Goal: Communication & Community: Answer question/provide support

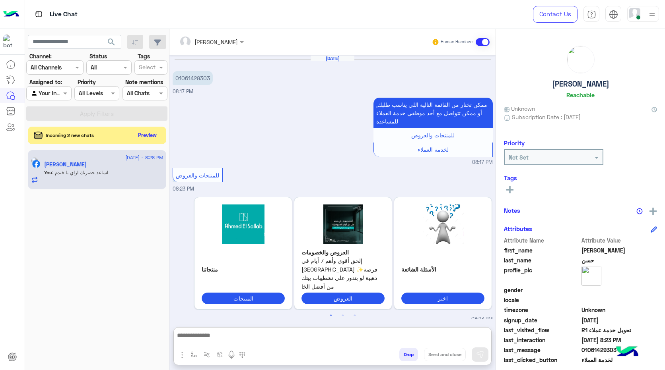
scroll to position [2353, 0]
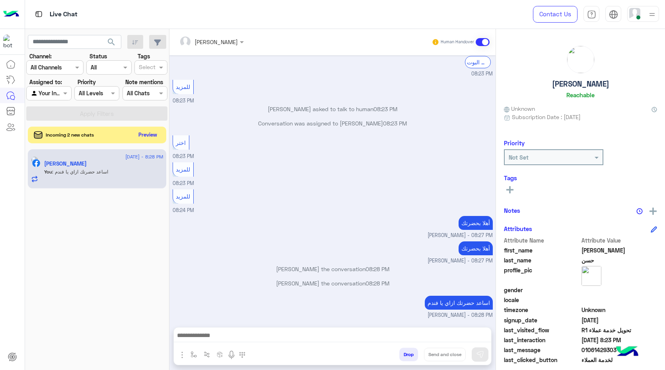
click at [147, 135] on button "Preview" at bounding box center [148, 135] width 25 height 11
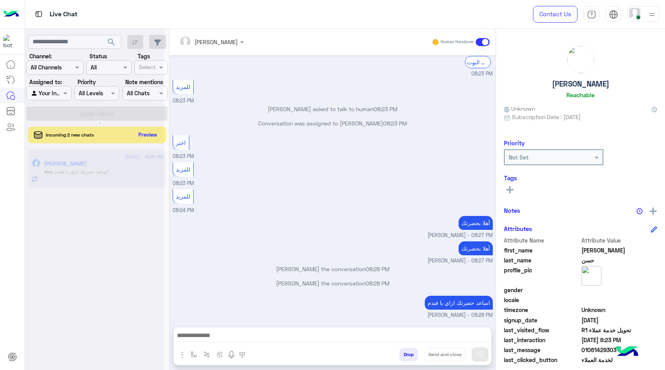
scroll to position [2318, 0]
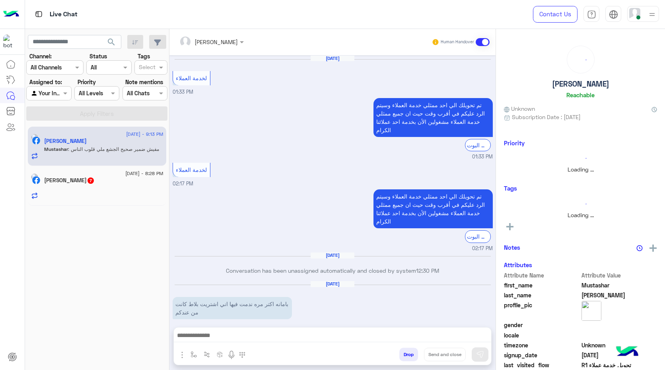
scroll to position [704, 0]
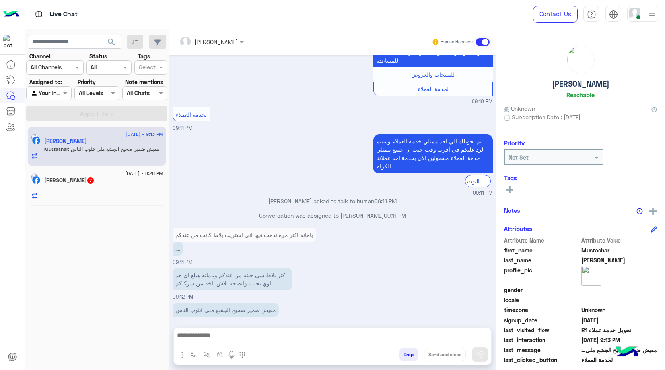
click at [290, 279] on p "اكتر بلاط سي جبته من عندكم وبامانه هبلغ اي حد ناوي يجيب وانصحه بلاش ياخد من شرك…" at bounding box center [232, 279] width 119 height 22
click at [278, 269] on p "اكتر بلاط سي جبته من عندكم وبامانه هبلغ اي حد ناوي يجيب وانصحه بلاش ياخد من شرك…" at bounding box center [232, 279] width 119 height 22
click at [275, 285] on div "اكتر بلاط سي جبته من عندكم وبامانه هبلغ اي حد ناوي يجيب وانصحه بلاش ياخد من شرك…" at bounding box center [333, 283] width 320 height 35
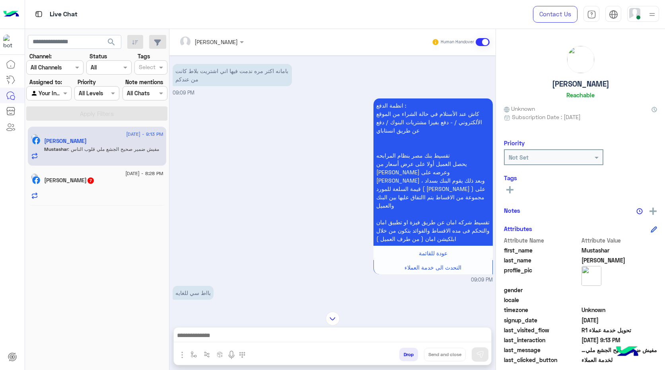
scroll to position [147, 0]
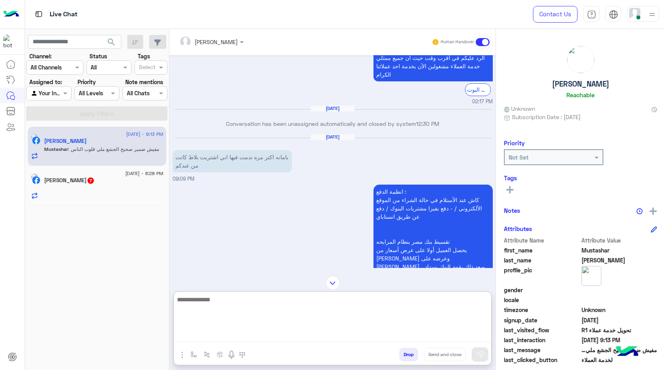
click at [321, 336] on textarea at bounding box center [332, 319] width 317 height 48
type textarea "**********"
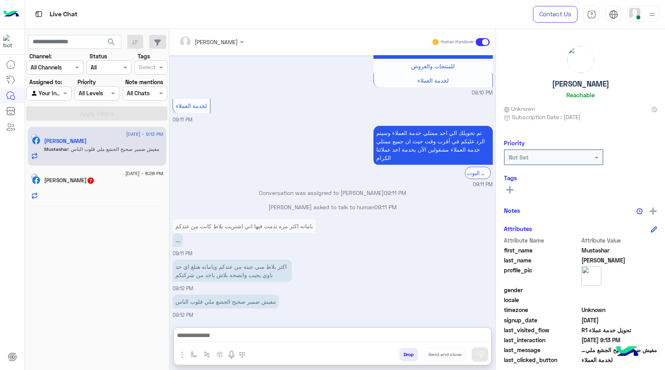
click at [114, 192] on div at bounding box center [103, 193] width 119 height 14
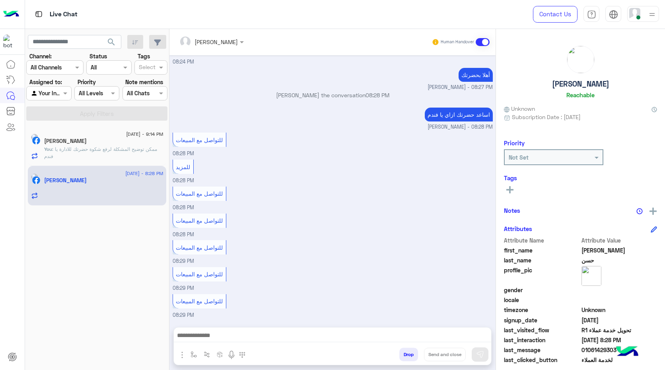
scroll to position [285, 0]
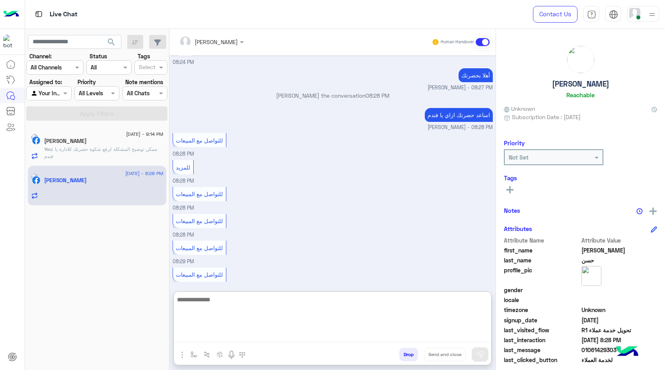
click at [275, 333] on textarea at bounding box center [332, 319] width 317 height 48
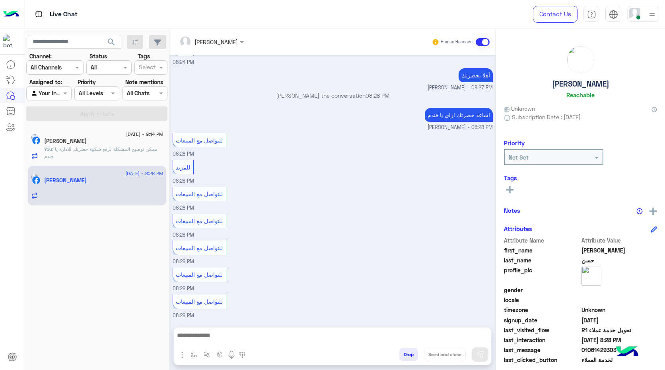
click at [450, 115] on p "اساعد حضرتك ازاي يا فندم" at bounding box center [459, 115] width 68 height 14
copy app-message "اساعد حضرتك ازاي يا فندم"
drag, startPoint x: 346, startPoint y: 287, endPoint x: 324, endPoint y: 320, distance: 39.8
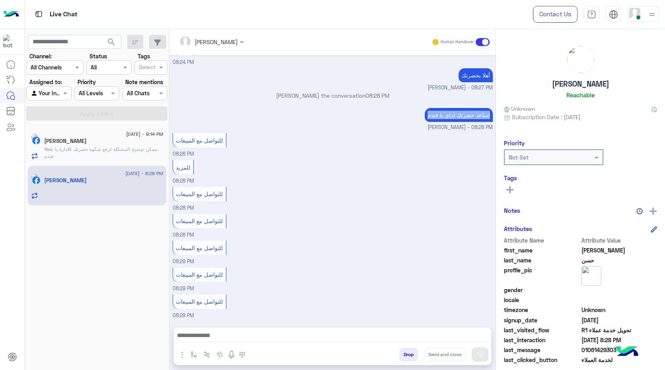
click at [325, 319] on div "Aug 31, 2025 للمزيد 08:23 PM للمزيد 08:23 PM لخدمة العملاء 08:23 PM تم تحويلك ا…" at bounding box center [332, 187] width 326 height 264
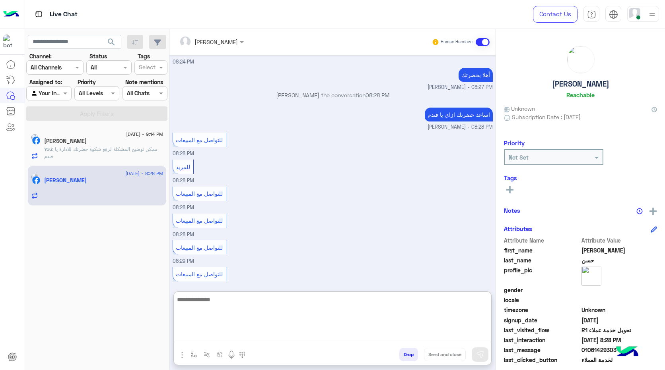
click at [320, 341] on textarea at bounding box center [332, 319] width 317 height 48
paste textarea "**********"
type textarea "**********"
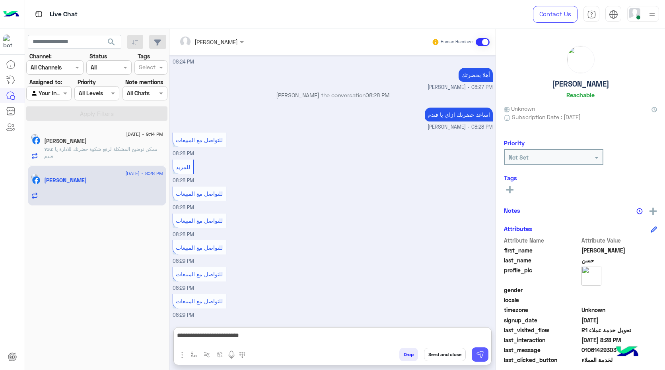
click at [480, 357] on img at bounding box center [480, 355] width 8 height 8
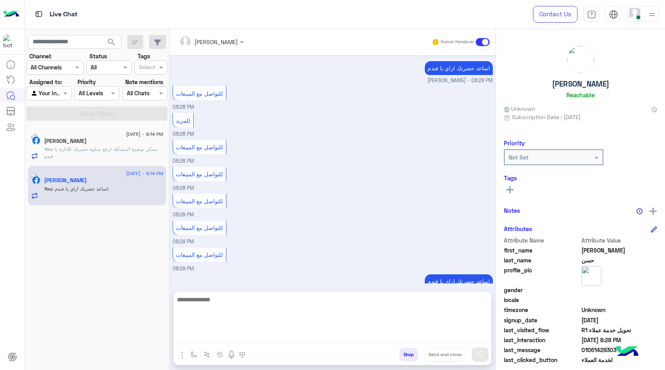
click at [398, 337] on textarea at bounding box center [332, 319] width 317 height 48
paste textarea "**********"
type textarea "**********"
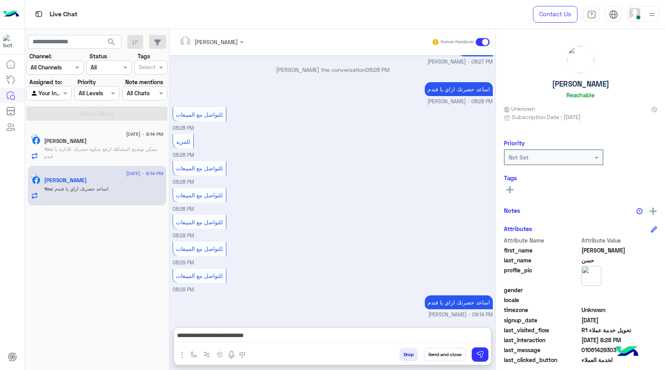
click at [455, 357] on button "Send and close" at bounding box center [445, 355] width 42 height 14
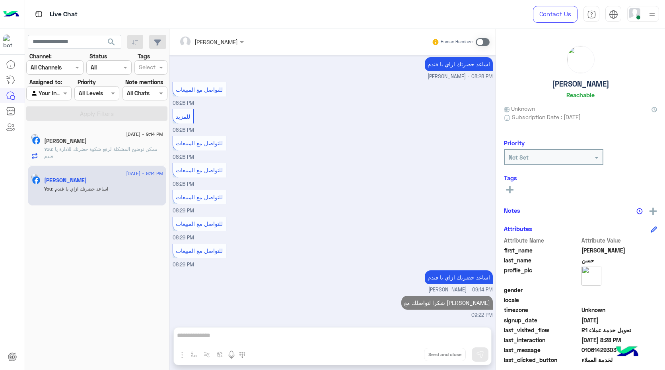
scroll to position [351, 0]
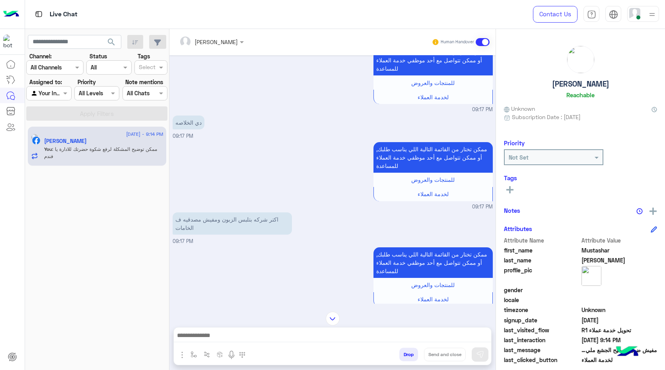
scroll to position [551, 0]
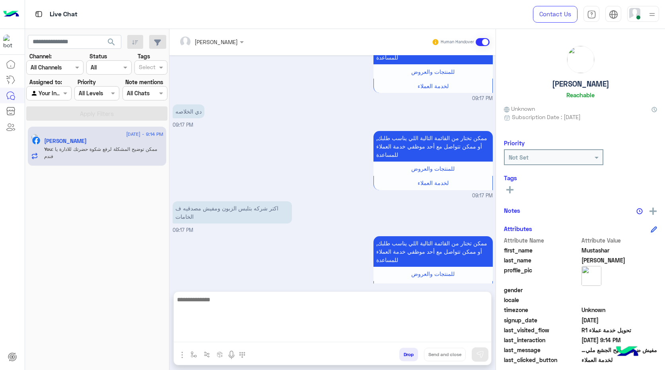
click at [281, 339] on textarea at bounding box center [332, 319] width 317 height 48
type textarea "**********"
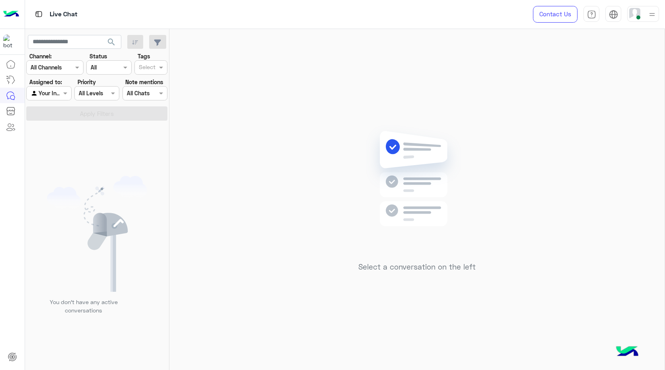
click at [58, 96] on div at bounding box center [49, 93] width 44 height 9
click at [55, 109] on b "Unassigned" at bounding box center [53, 109] width 30 height 7
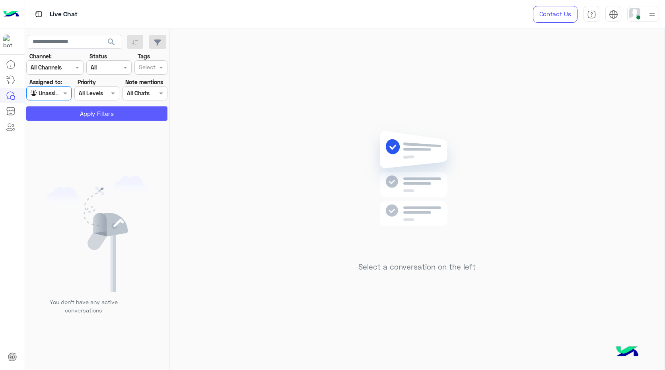
click at [71, 113] on button "Apply Filters" at bounding box center [96, 114] width 141 height 14
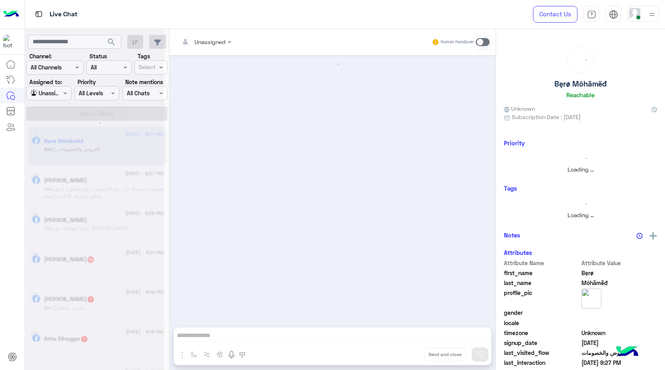
scroll to position [448, 0]
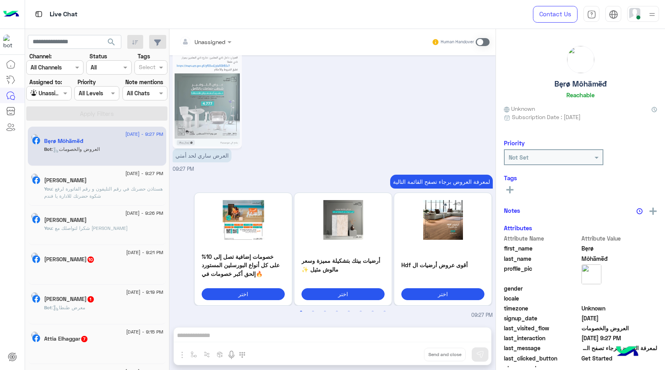
click at [100, 148] on span ": العروض والخصومات" at bounding box center [76, 149] width 48 height 6
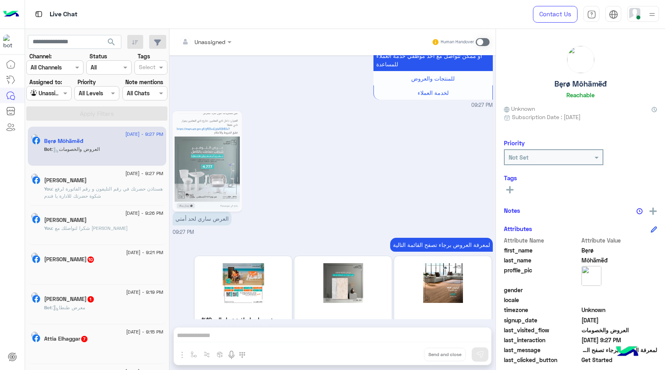
scroll to position [447, 0]
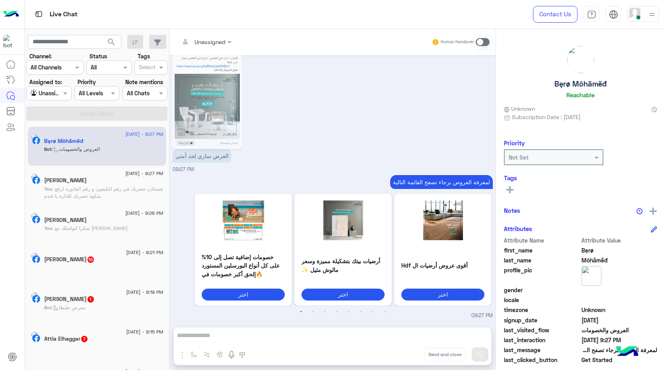
click at [109, 203] on div "31 August - 9:27 PM Mustashar Ahmed Abo Khadijja You : هستاذن حضرتك في رقم التل…" at bounding box center [97, 186] width 138 height 40
click at [110, 195] on span ": هستاذن حضرتك في رقم التليفون و رقم الفاتورة لرفع شكوة حضرتك للادارة يا فندم" at bounding box center [103, 192] width 118 height 13
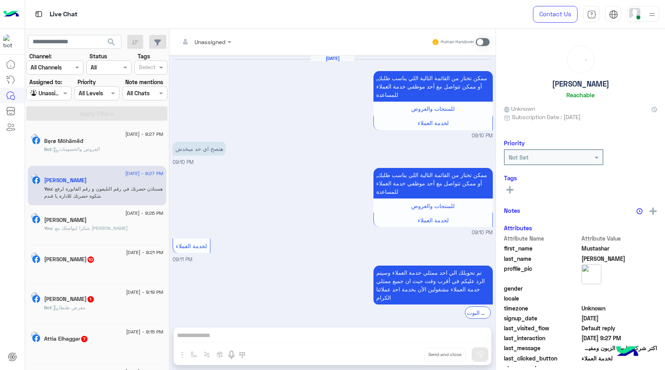
scroll to position [558, 0]
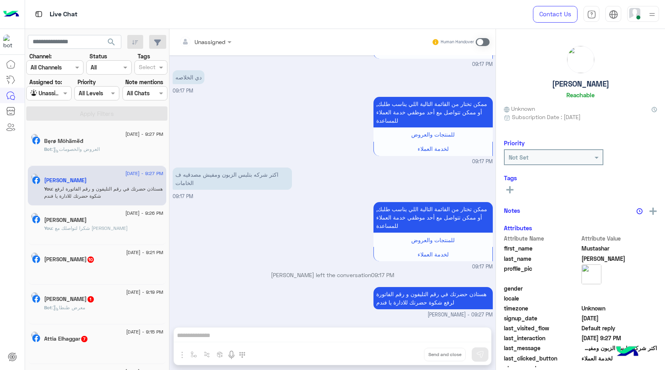
click at [482, 42] on span at bounding box center [482, 42] width 14 height 8
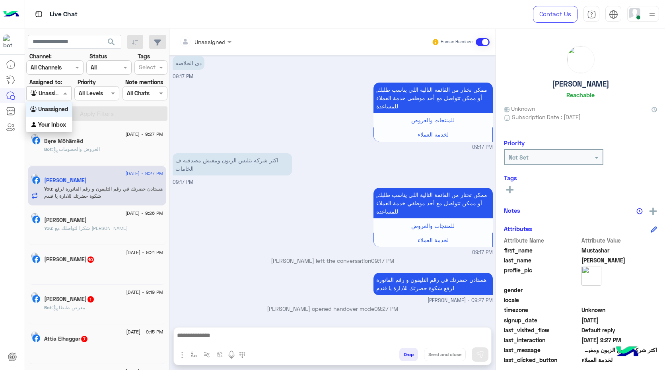
click at [56, 95] on div at bounding box center [49, 93] width 44 height 9
click at [58, 122] on b "Your Inbox" at bounding box center [52, 124] width 28 height 7
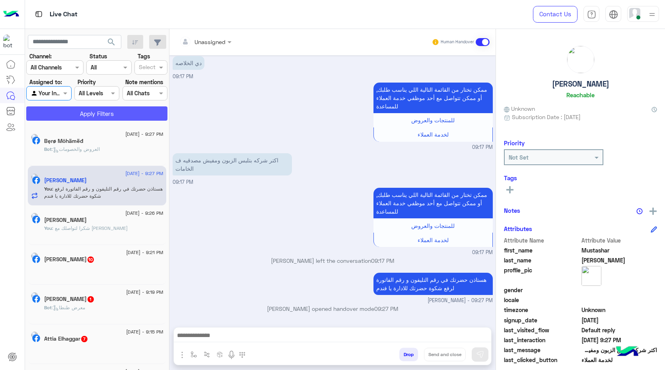
click at [60, 113] on button "Apply Filters" at bounding box center [96, 114] width 141 height 14
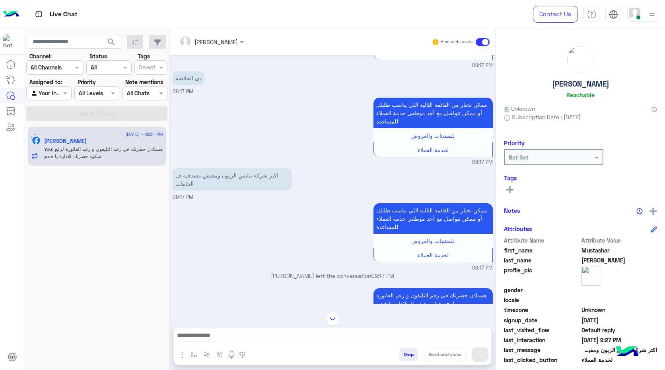
scroll to position [502, 0]
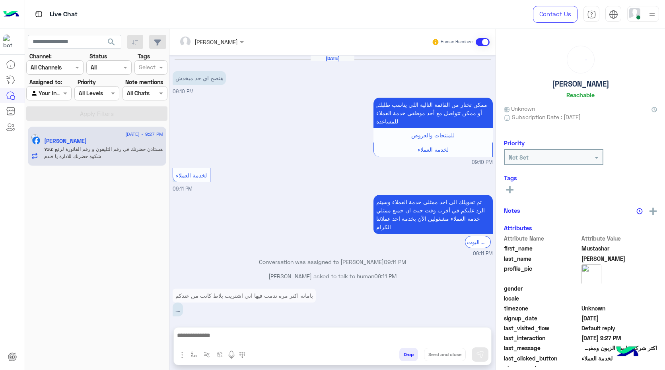
scroll to position [502, 0]
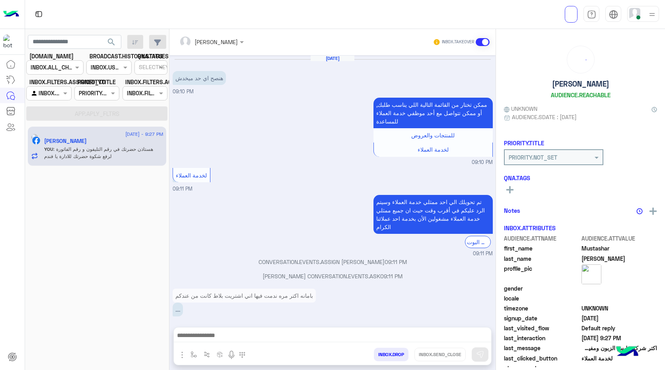
scroll to position [502, 0]
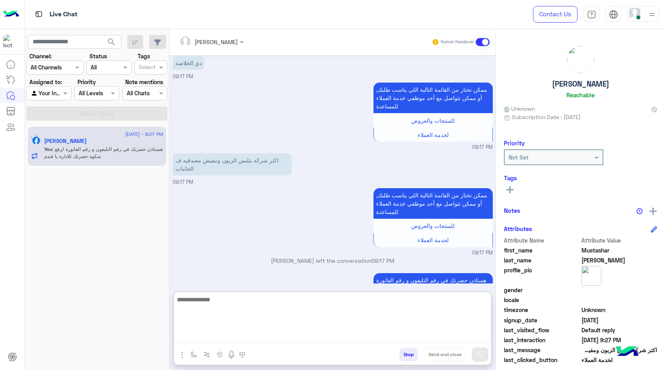
click at [372, 339] on textarea at bounding box center [332, 319] width 317 height 48
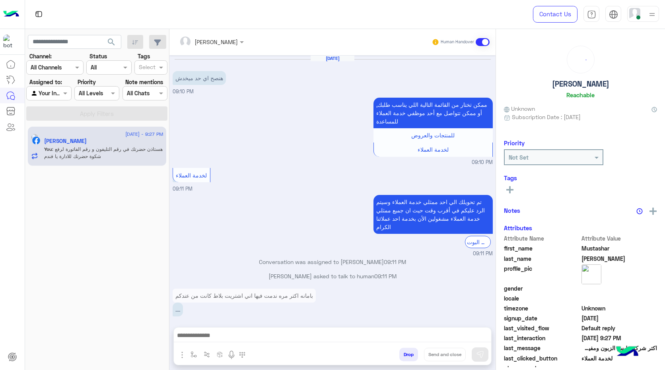
scroll to position [502, 0]
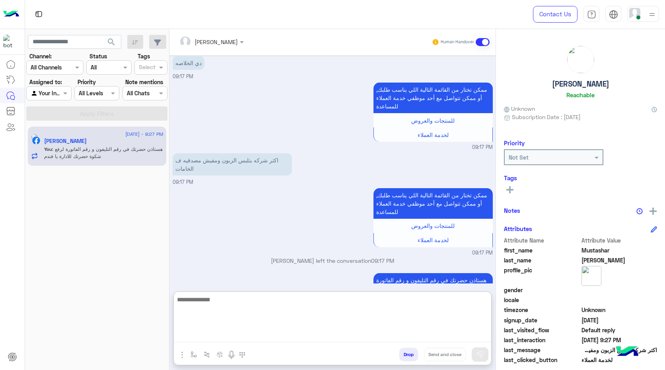
click at [379, 338] on textarea at bounding box center [332, 319] width 317 height 48
paste textarea "**********"
type textarea "**********"
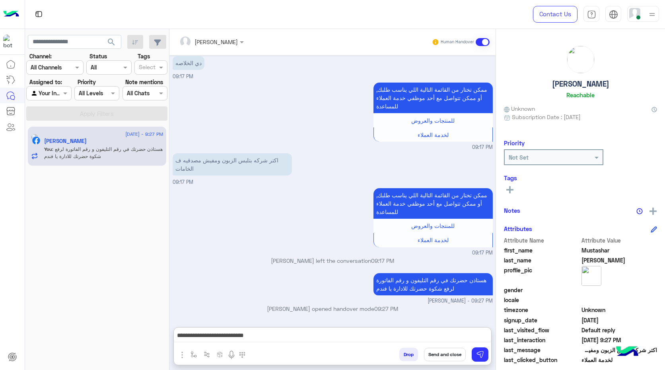
click at [454, 355] on button "Send and close" at bounding box center [445, 355] width 42 height 14
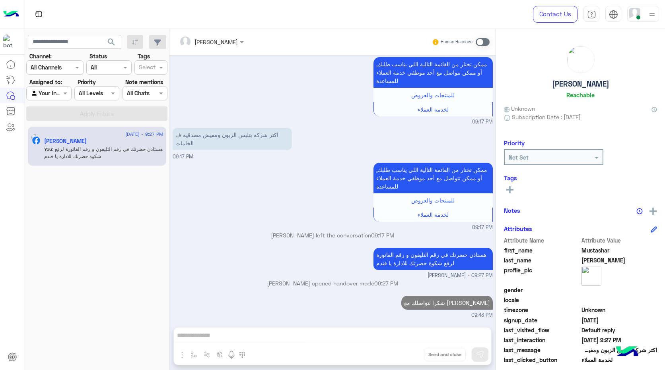
scroll to position [542, 0]
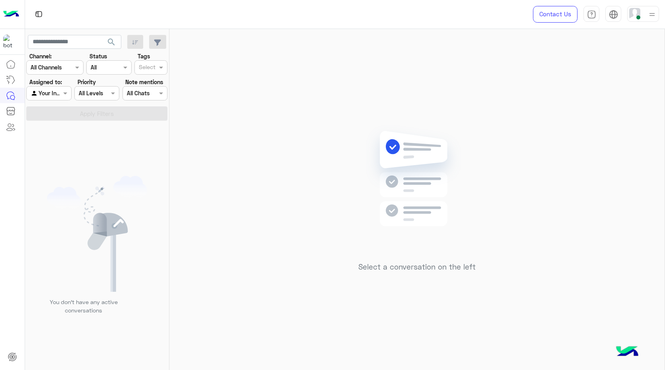
click at [648, 14] on img at bounding box center [652, 15] width 10 height 10
click at [630, 113] on label "Offline" at bounding box center [609, 112] width 87 height 14
